Goal: Navigation & Orientation: Find specific page/section

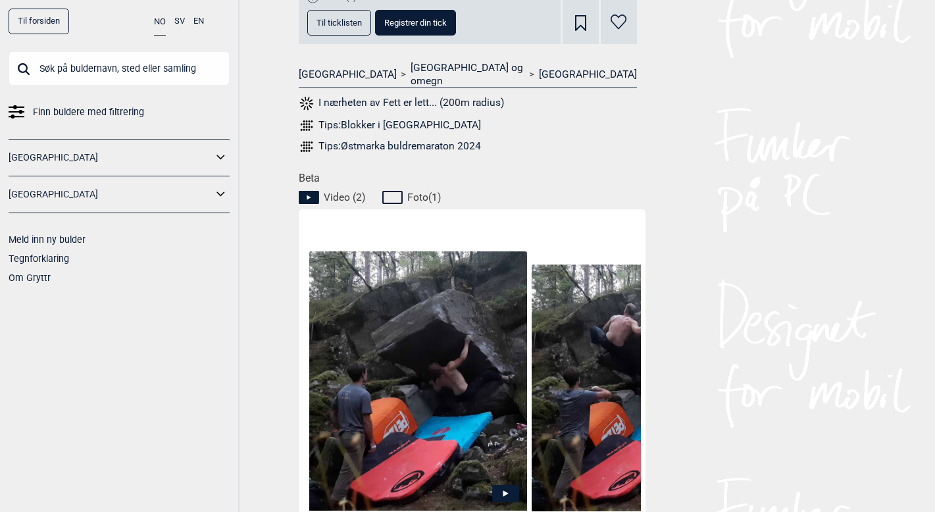
scroll to position [520, 0]
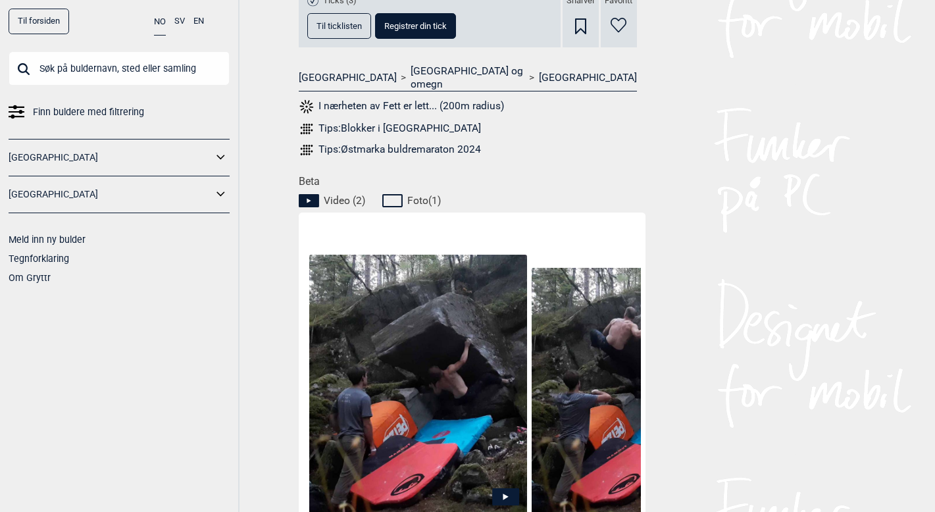
click at [307, 194] on icon at bounding box center [309, 200] width 20 height 13
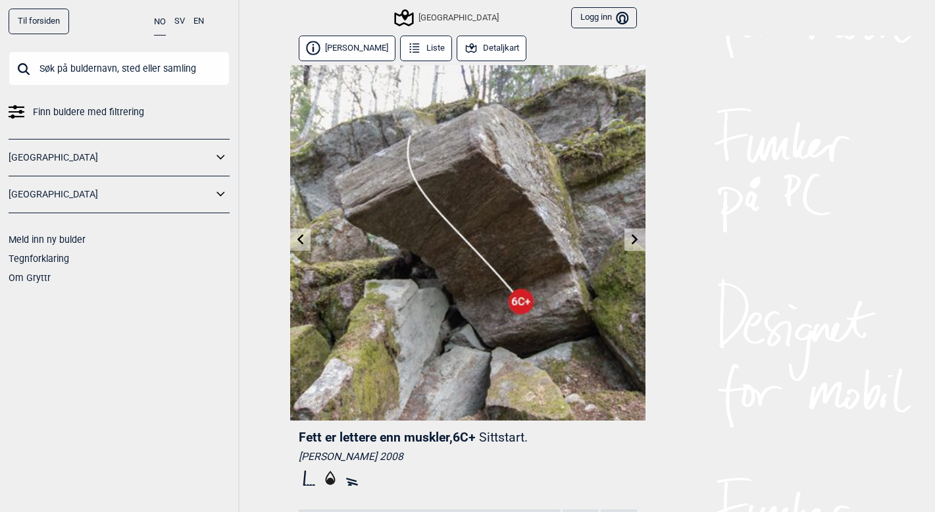
scroll to position [0, 0]
click at [520, 297] on img at bounding box center [467, 242] width 355 height 355
click at [638, 239] on icon at bounding box center [635, 239] width 11 height 11
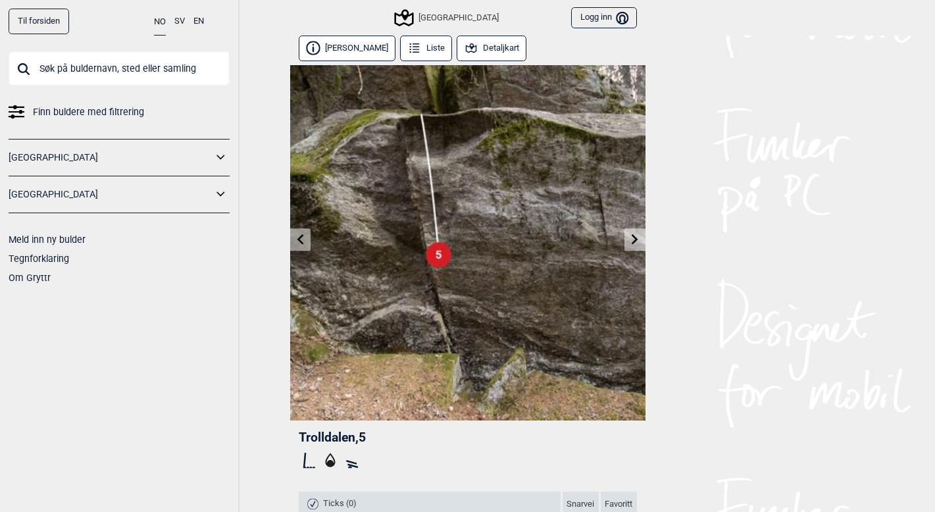
click at [638, 240] on icon at bounding box center [635, 239] width 11 height 11
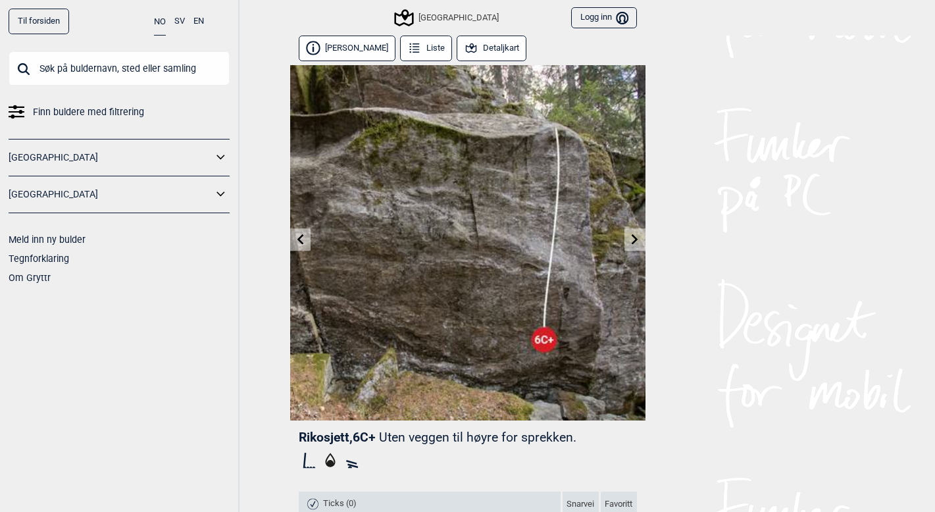
click at [638, 240] on icon at bounding box center [635, 239] width 7 height 11
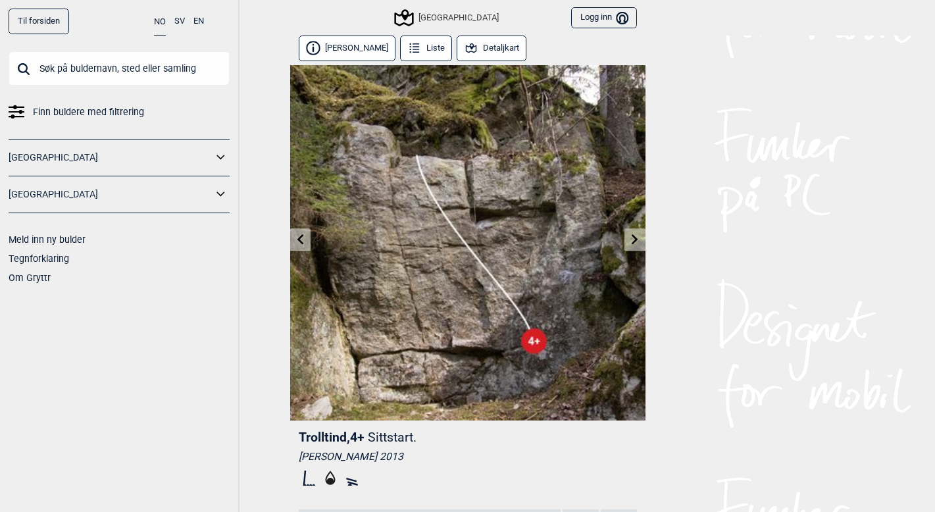
click at [638, 240] on icon at bounding box center [635, 239] width 7 height 11
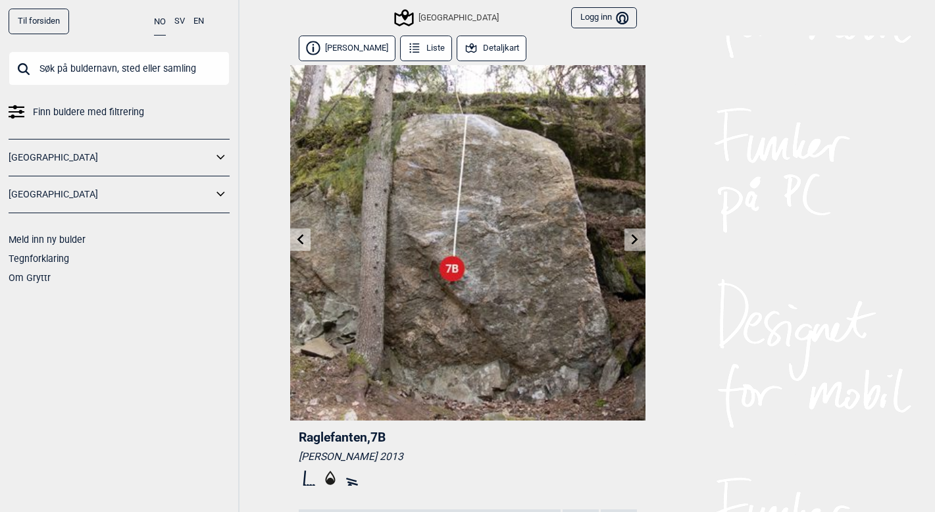
click at [638, 240] on icon at bounding box center [635, 239] width 7 height 11
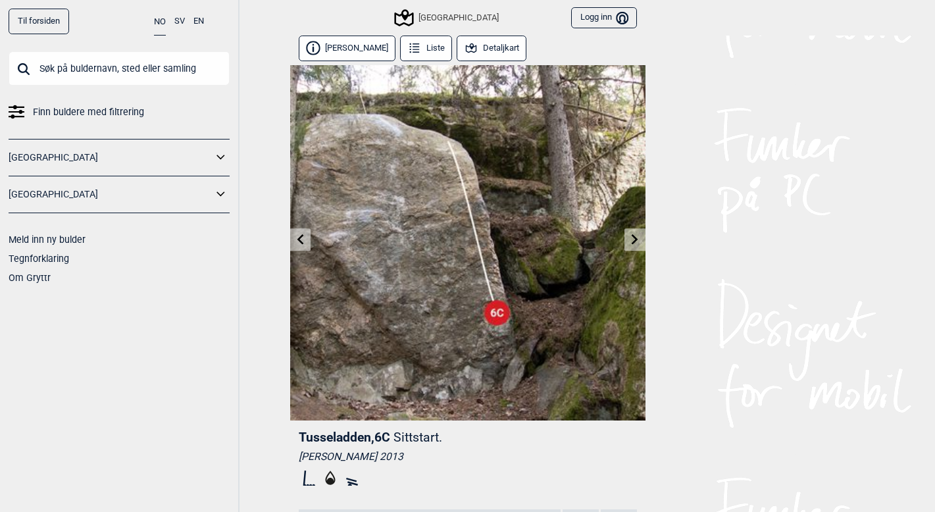
click at [638, 240] on icon at bounding box center [635, 239] width 7 height 11
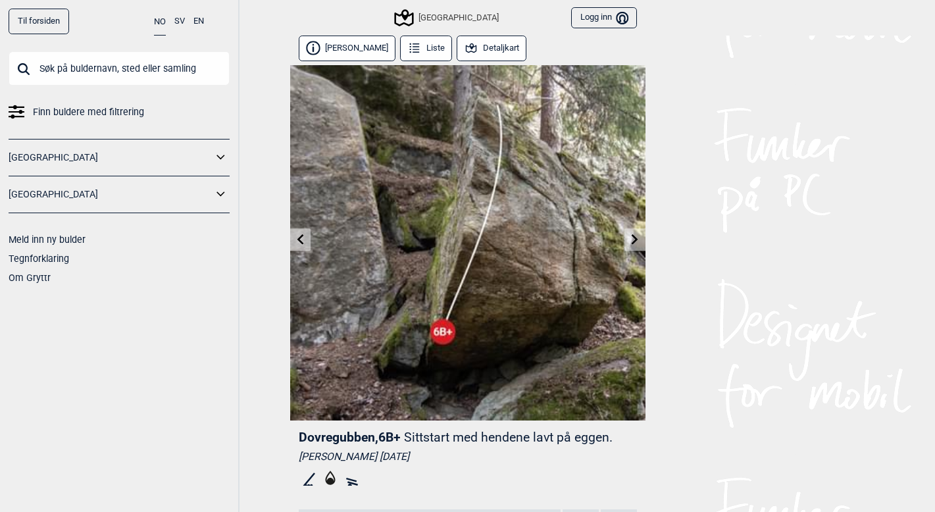
click at [638, 240] on icon at bounding box center [635, 239] width 7 height 11
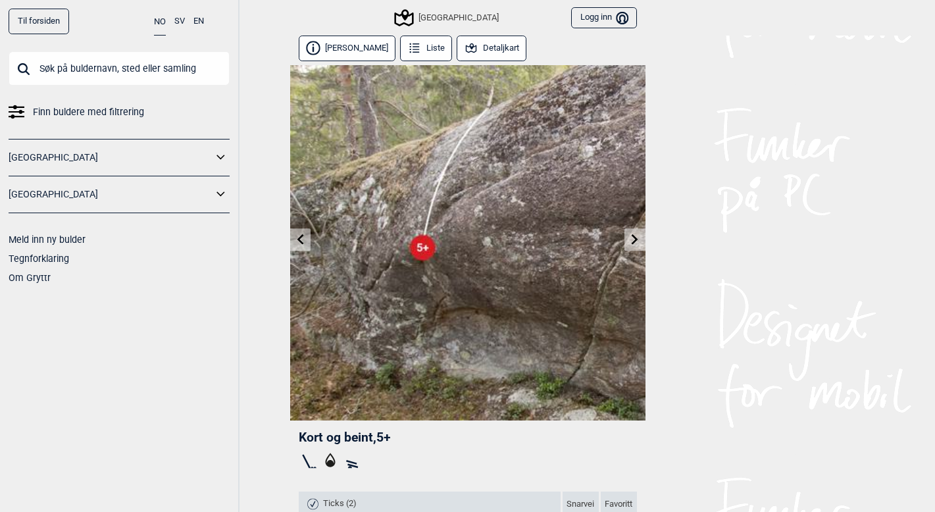
click at [638, 240] on icon at bounding box center [635, 239] width 7 height 11
